Goal: Task Accomplishment & Management: Use online tool/utility

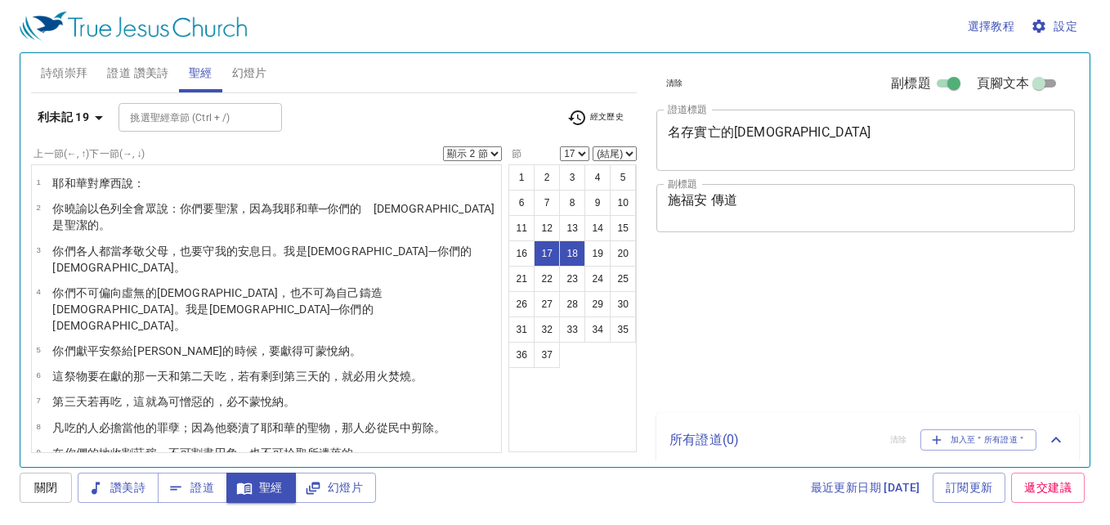
select select "2"
select select "17"
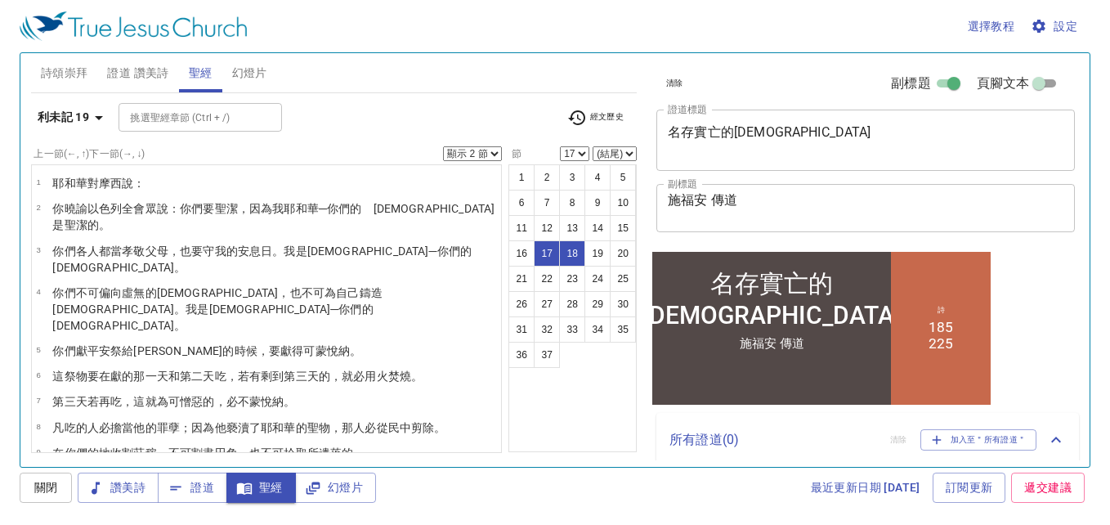
scroll to position [431, 0]
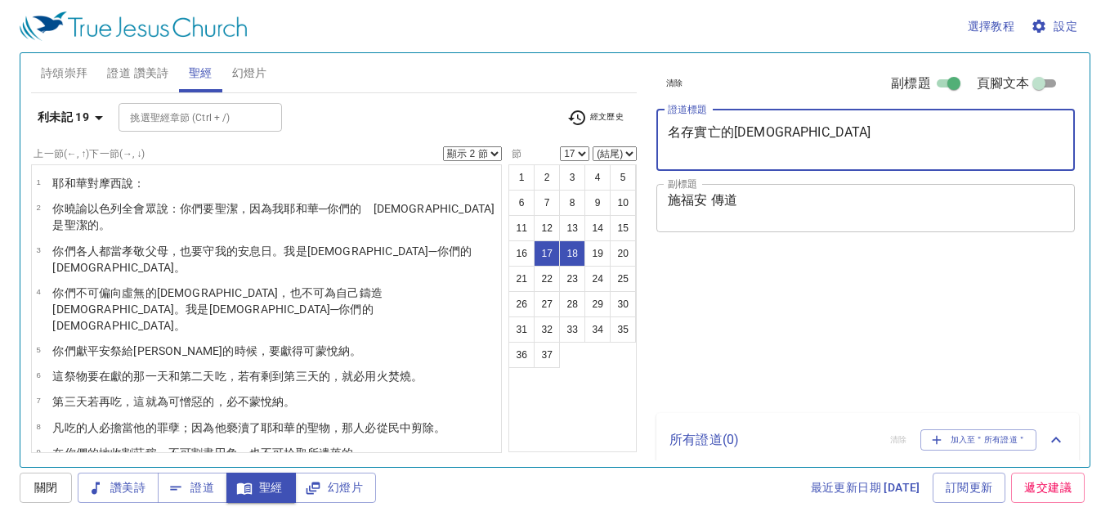
select select "2"
select select "17"
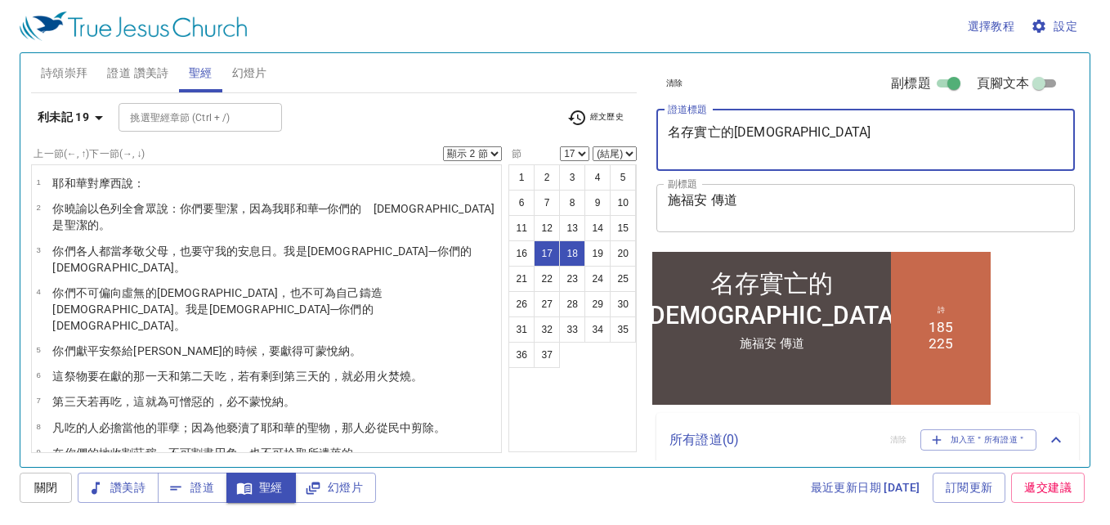
click at [773, 132] on textarea "名存實亡的教會" at bounding box center [866, 139] width 396 height 31
type textarea "信神赏赐寻求的人 (四)"
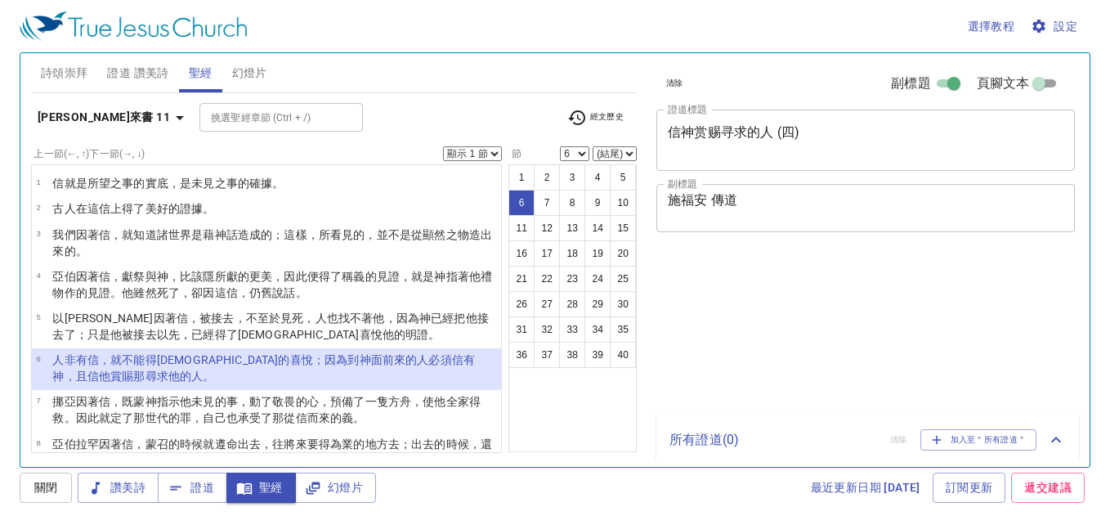
select select "6"
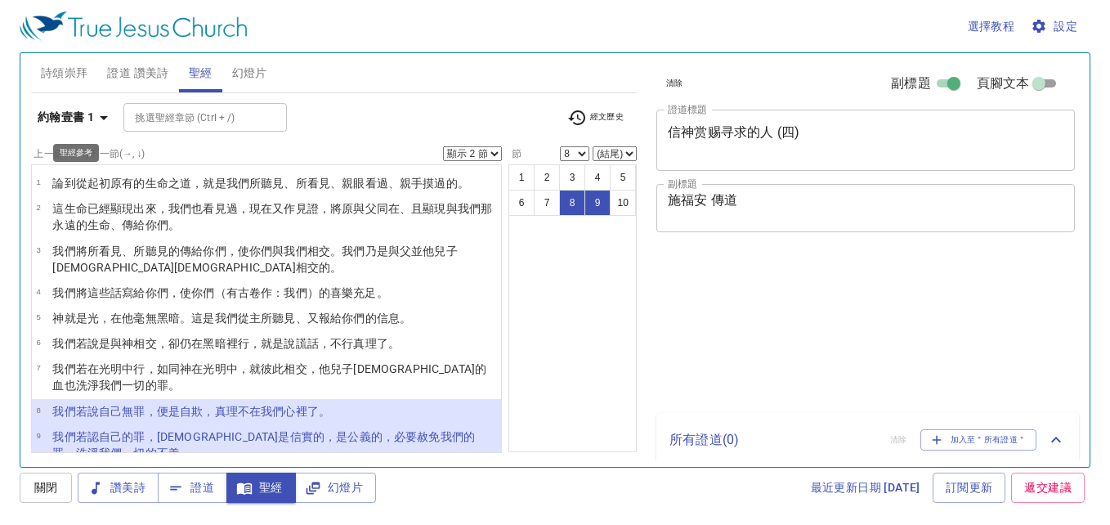
select select "2"
select select "8"
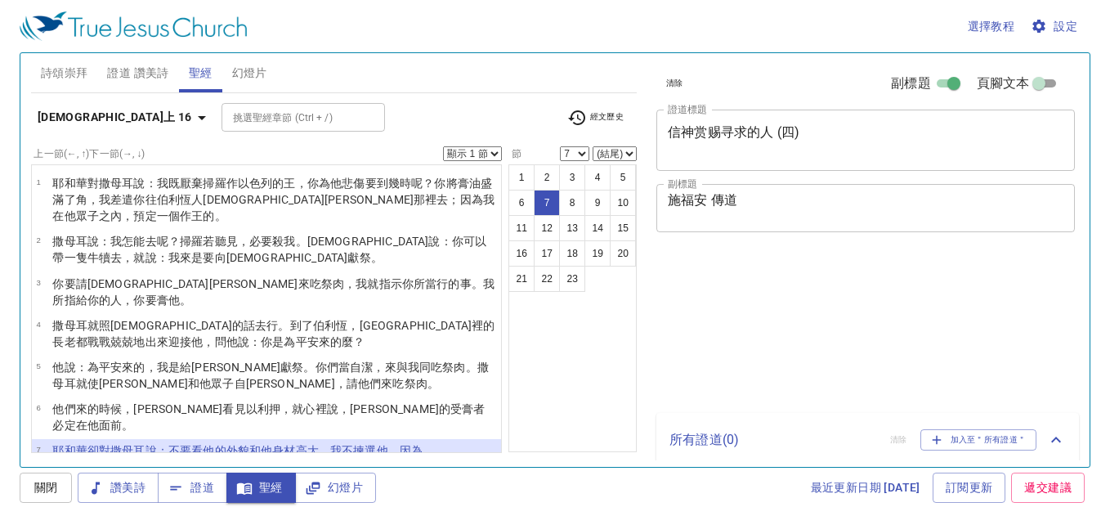
select select "7"
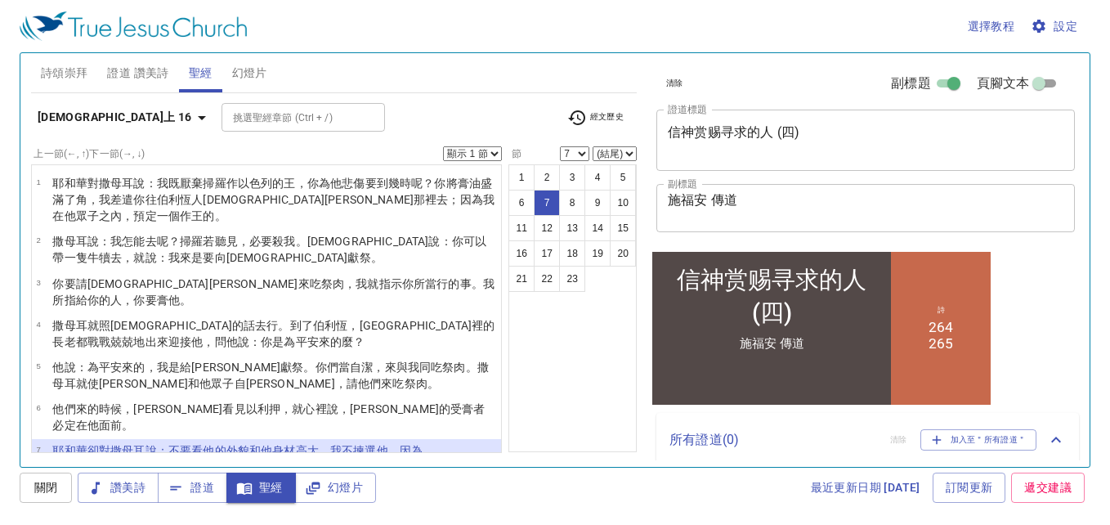
scroll to position [245, 0]
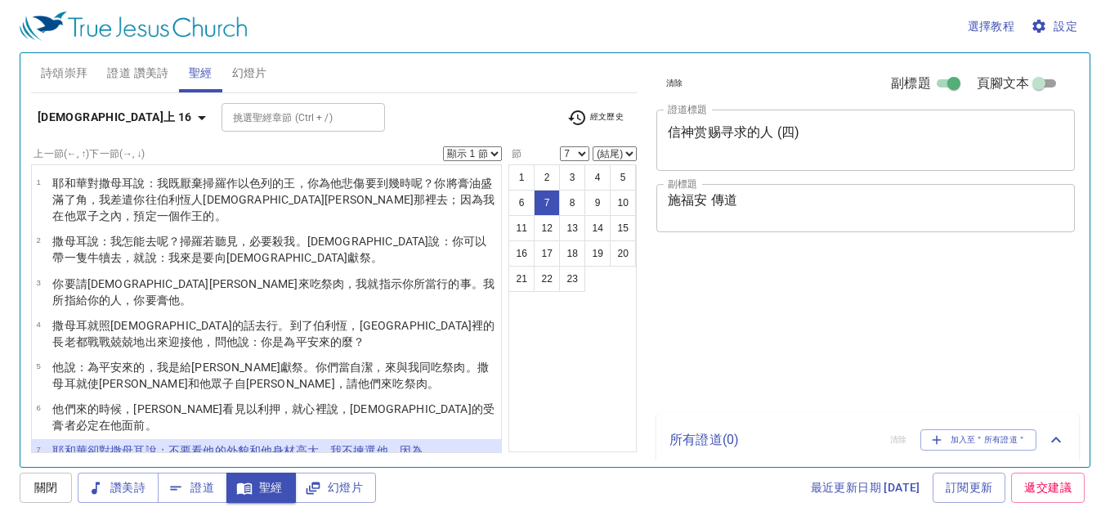
select select "7"
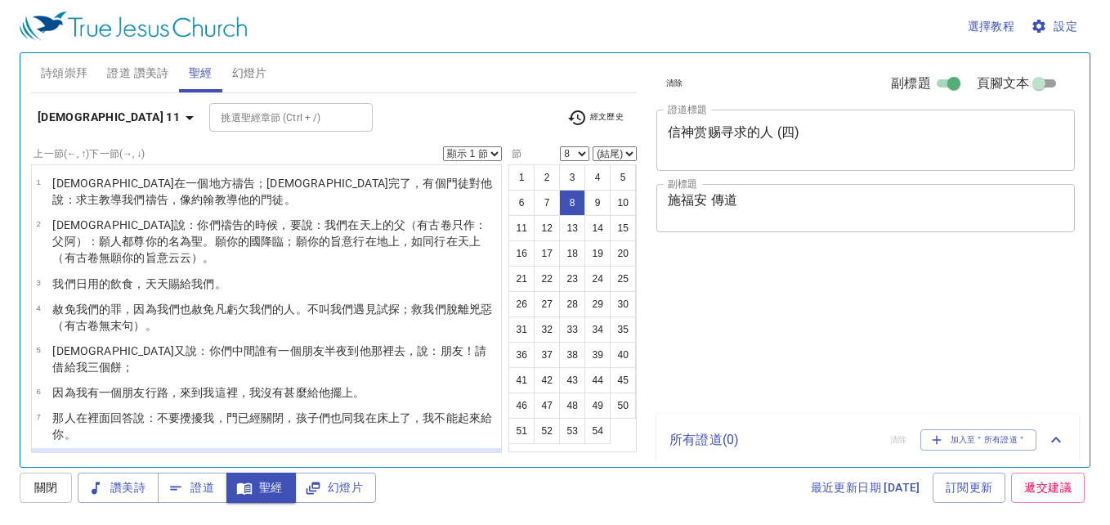
select select "8"
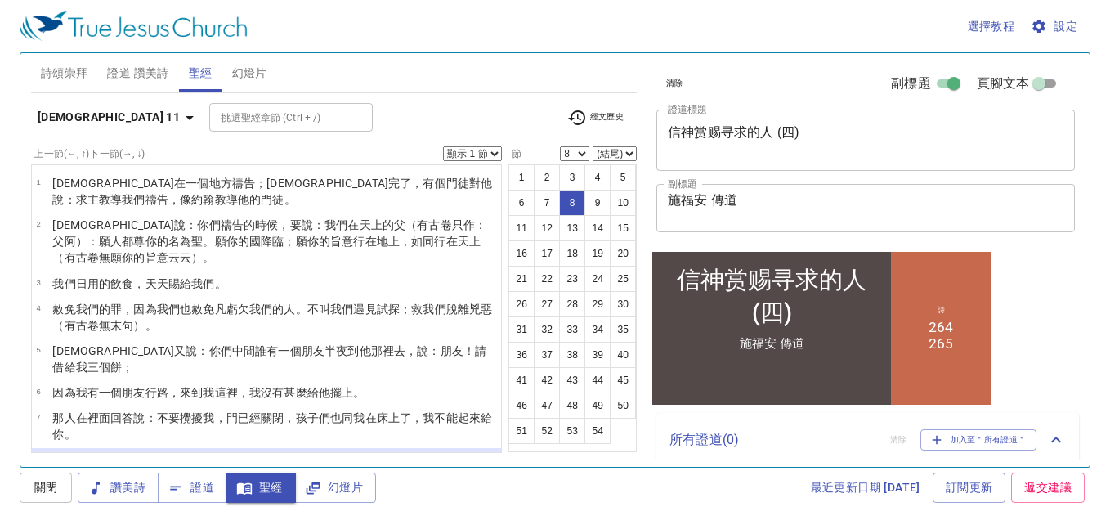
scroll to position [144, 0]
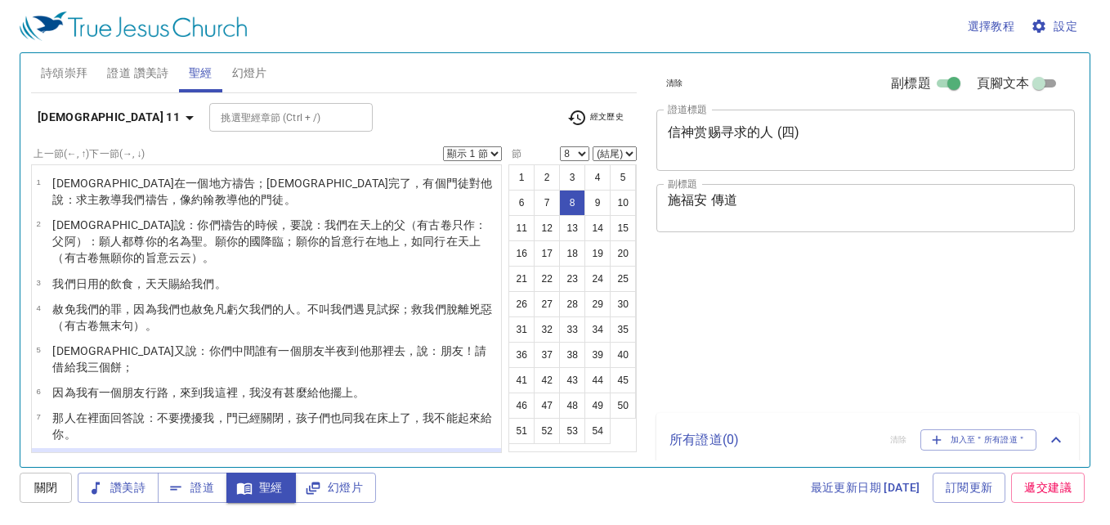
select select "8"
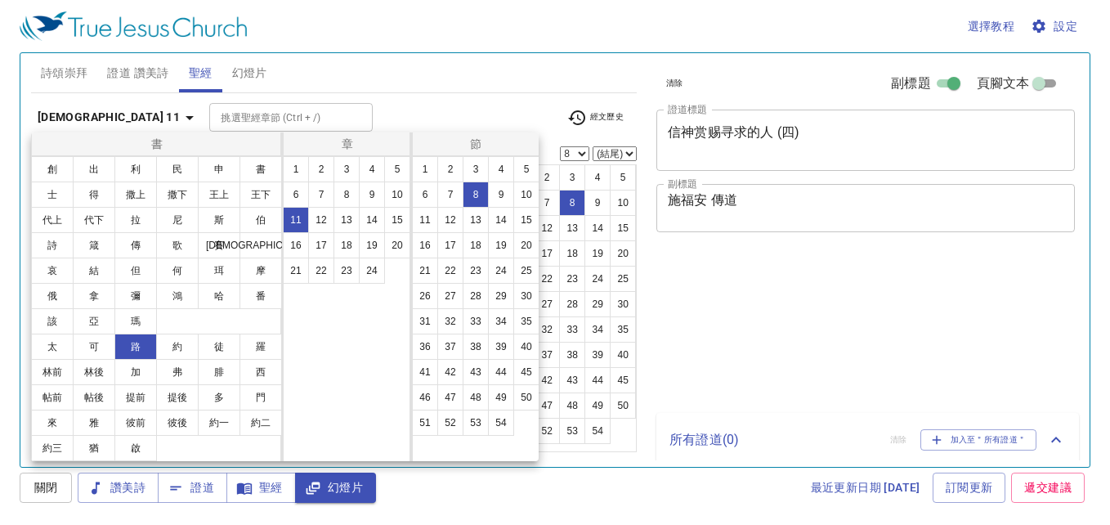
select select "8"
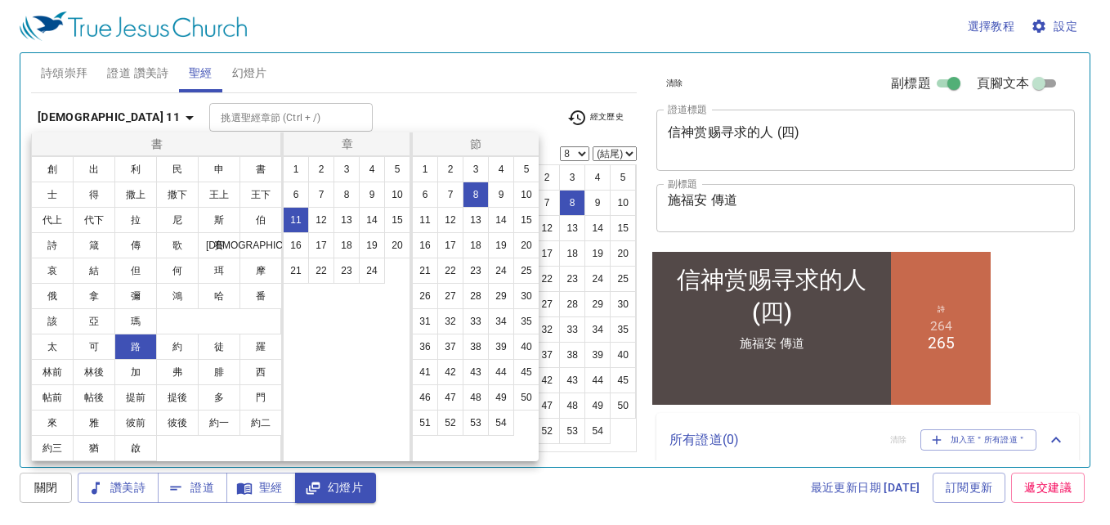
click at [95, 168] on button "出" at bounding box center [94, 169] width 43 height 26
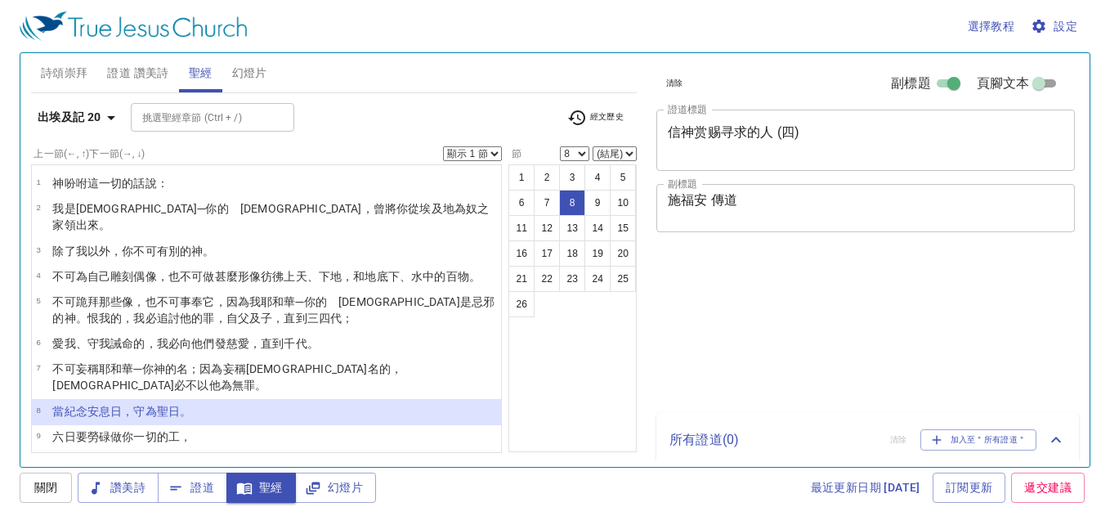
select select "8"
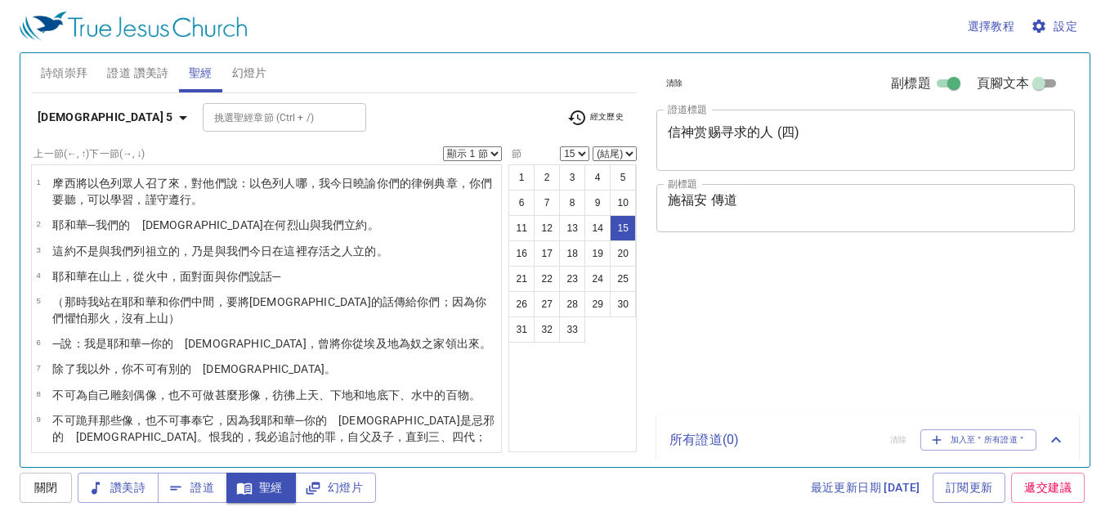
select select "15"
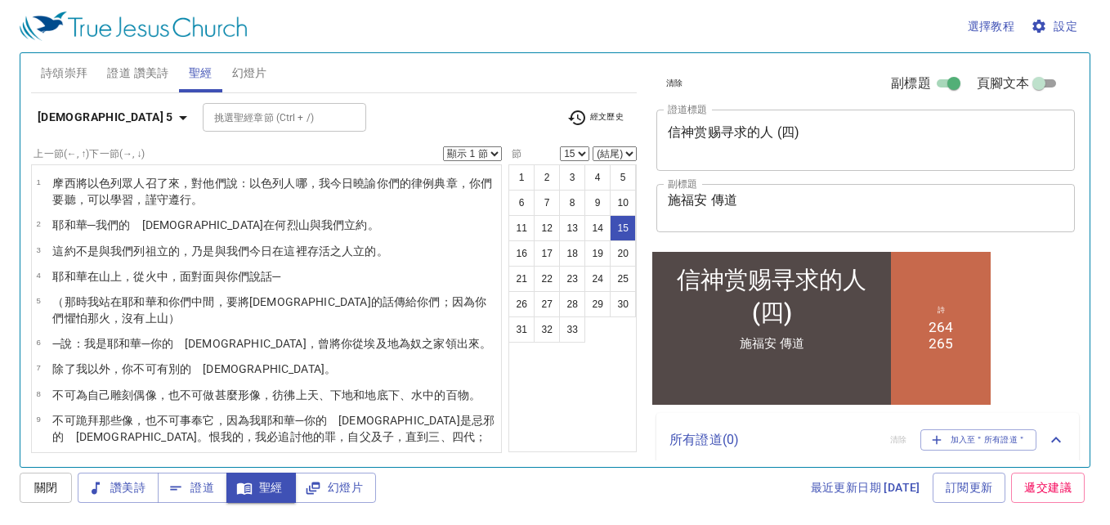
scroll to position [369, 0]
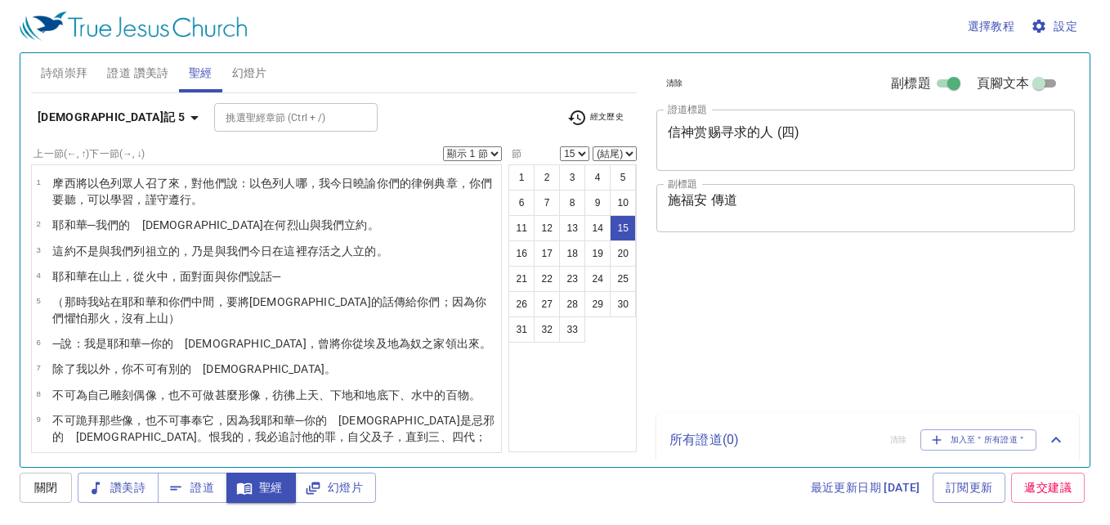
select select "15"
